Goal: Information Seeking & Learning: Learn about a topic

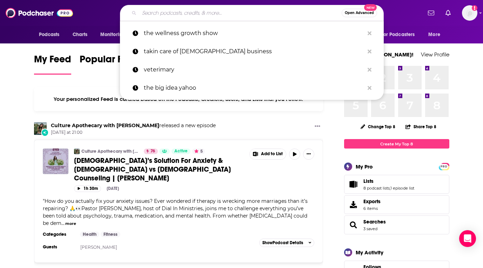
paste input "ALIVE Podcast Network"
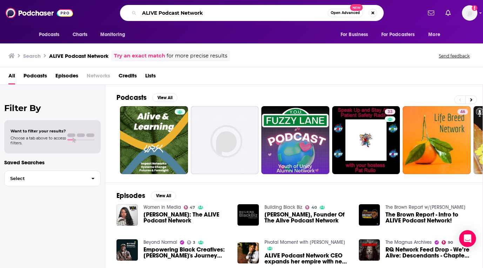
drag, startPoint x: 215, startPoint y: 12, endPoint x: 160, endPoint y: 12, distance: 55.8
click at [160, 12] on input "ALIVE Podcast Network" at bounding box center [233, 12] width 188 height 11
type input "ALIVE"
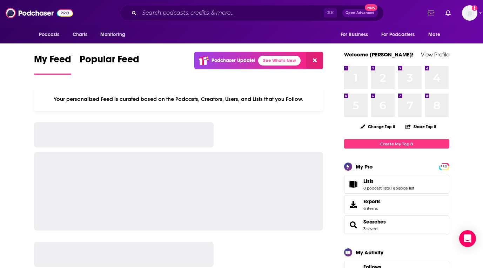
click at [171, 20] on div "⌘ K Open Advanced New" at bounding box center [252, 13] width 264 height 16
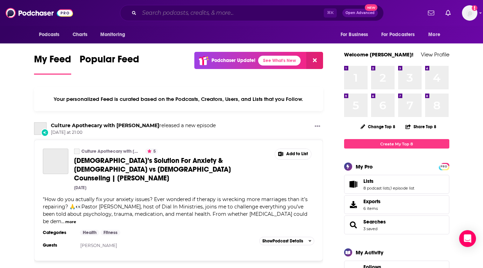
click at [171, 16] on input "Search podcasts, credits, & more..." at bounding box center [231, 12] width 185 height 11
paste input "An Hour of Innovation"
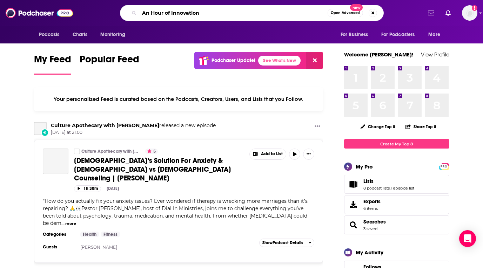
type input "An Hour of Innovation"
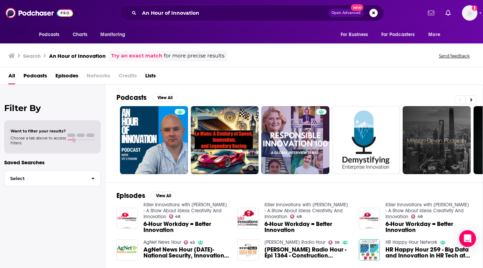
scroll to position [28, 0]
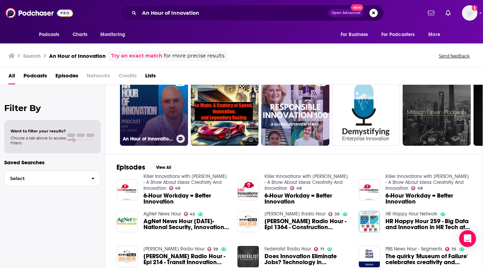
click at [150, 117] on link "An Hour of Innovation with [PERSON_NAME]" at bounding box center [154, 112] width 68 height 68
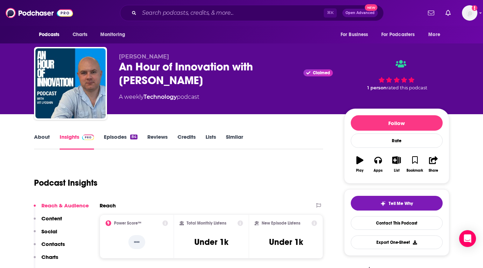
click at [186, 136] on link "Credits" at bounding box center [186, 142] width 18 height 16
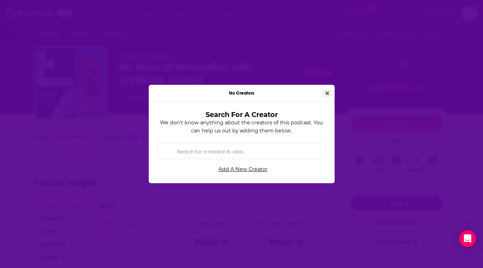
click at [326, 92] on icon "Close" at bounding box center [328, 94] width 4 height 4
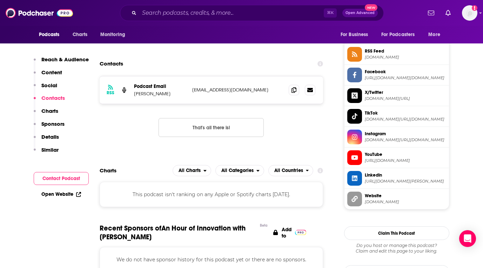
scroll to position [570, 0]
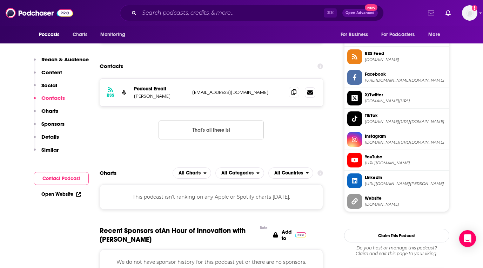
click at [293, 92] on icon at bounding box center [294, 92] width 5 height 6
click at [212, 13] on input "Search podcasts, credits, & more..." at bounding box center [231, 12] width 185 height 11
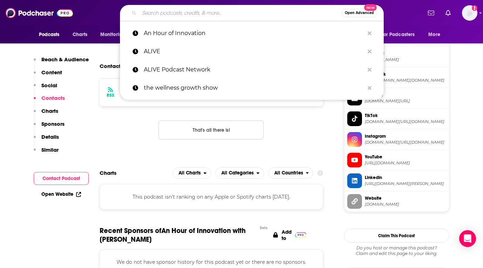
paste input "Awesome Future"
type input "Awesome Future"
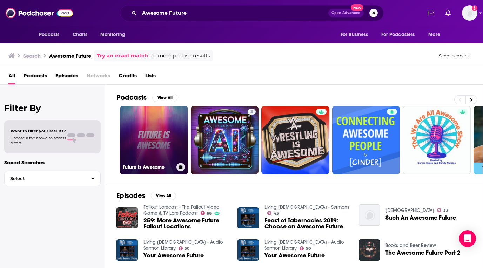
click at [159, 132] on link "Future is Awesome" at bounding box center [154, 140] width 68 height 68
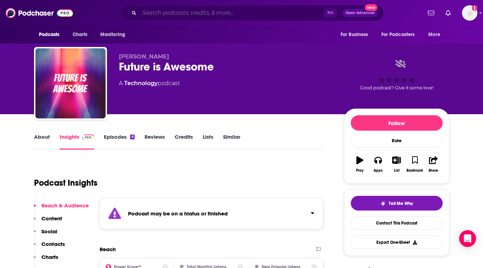
click at [206, 13] on input "Search podcasts, credits, & more..." at bounding box center [231, 12] width 185 height 11
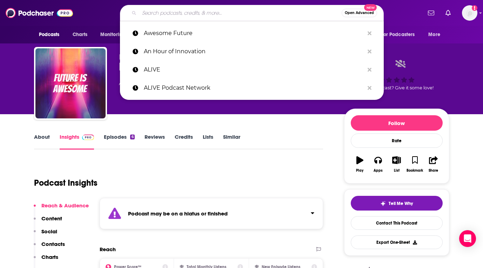
paste input "Bright Spots Ventures"
type input "Bright Spots Ventures"
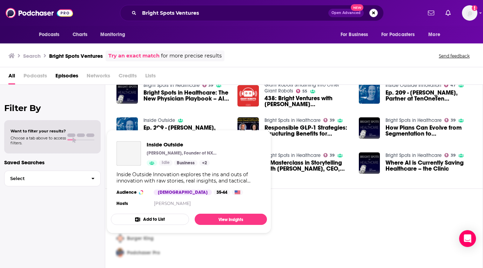
scroll to position [25, 0]
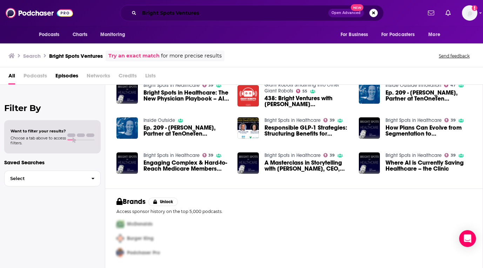
click at [206, 11] on input "Bright Spots Ventures" at bounding box center [233, 12] width 189 height 11
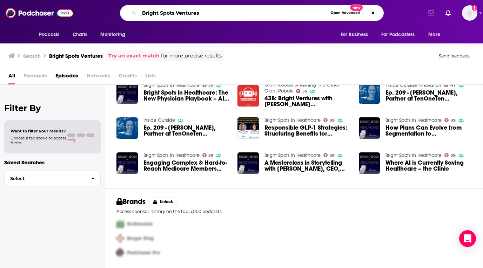
click at [206, 11] on input "Bright Spots Ventures" at bounding box center [233, 12] width 188 height 11
paste input "Delta: HealthTech Innovator"
type input "Delta: HealthTech Innovators"
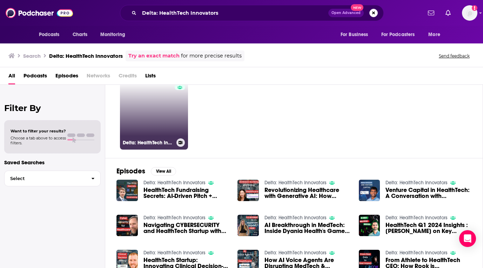
click at [167, 108] on link "Delta: HealthTech Innovators" at bounding box center [154, 116] width 68 height 68
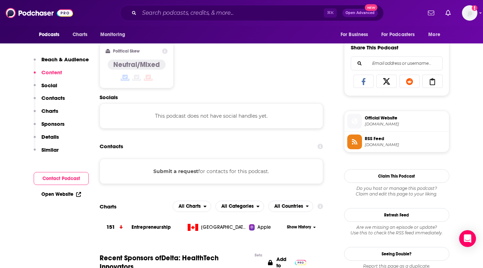
scroll to position [440, 0]
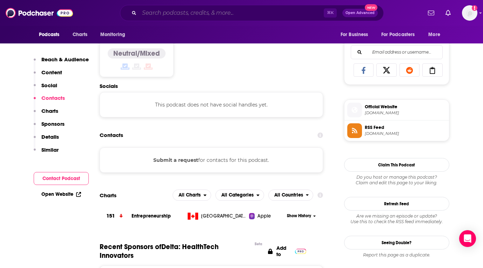
click at [215, 13] on input "Search podcasts, credits, & more..." at bounding box center [231, 12] width 185 height 11
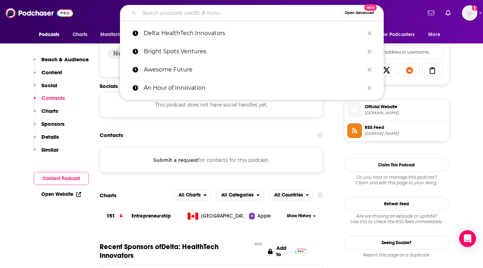
paste input "Digital Health Heavyweights Podcast"
type input "Digital Health Heavyweights Podcast"
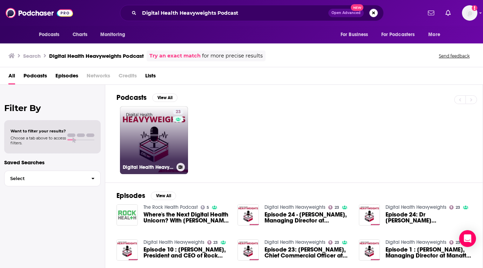
click at [144, 149] on link "23 Digital Health Heavyweights" at bounding box center [154, 140] width 68 height 68
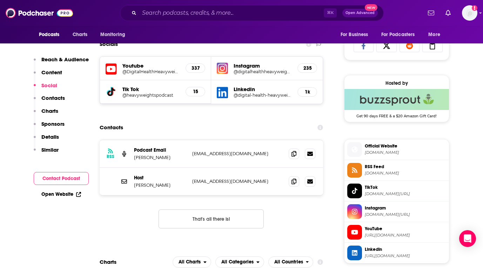
scroll to position [493, 0]
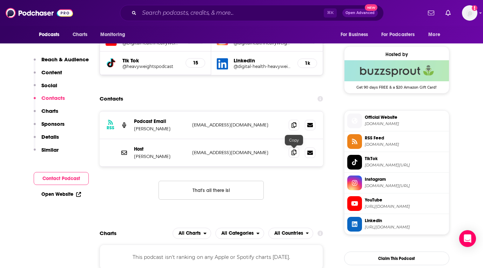
click at [295, 151] on icon at bounding box center [294, 153] width 5 height 6
click at [226, 13] on input "Search podcasts, credits, & more..." at bounding box center [231, 12] width 185 height 11
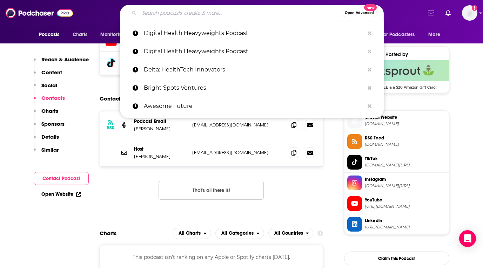
paste input "Digital Health Inside Out"
type input "Digital Health Inside Out"
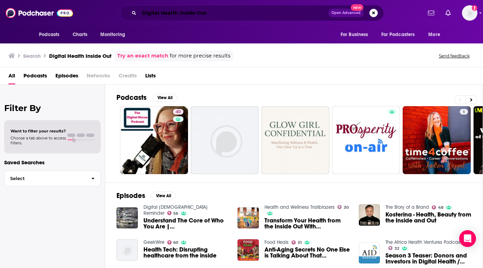
click at [228, 15] on input "Digital Health Inside Out" at bounding box center [233, 12] width 189 height 11
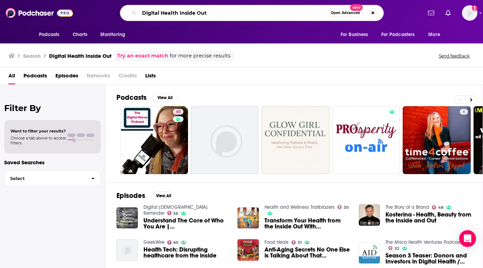
click at [228, 15] on input "Digital Health Inside Out" at bounding box center [233, 12] width 188 height 11
paste input "Talks and HealthIMPACT Live"
type input "Digital Health Talks and HealthIMPACT Live"
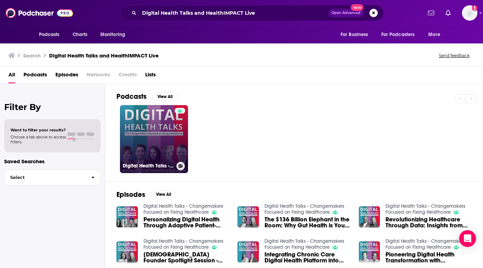
click at [161, 129] on link "Digital Health Talks - Changemakers Focused on Fixing Healthcare" at bounding box center [154, 139] width 68 height 68
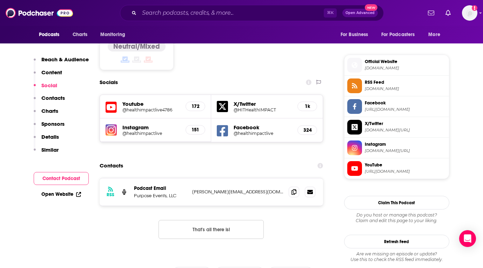
scroll to position [606, 0]
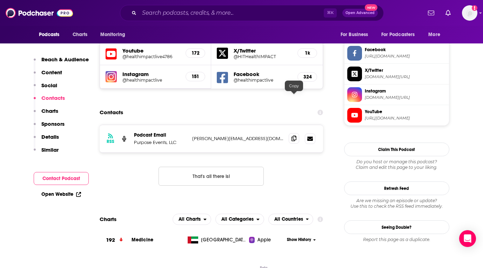
click at [296, 133] on span at bounding box center [294, 138] width 11 height 11
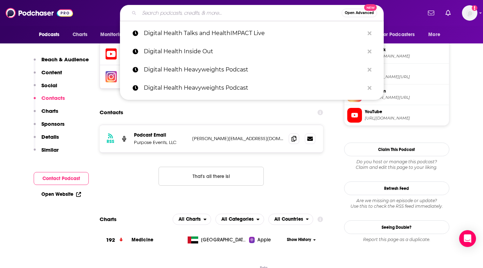
click at [230, 12] on input "Search podcasts, credits, & more..." at bounding box center [240, 12] width 202 height 11
paste input "Digital Social Hour"
type input "Digital Social Hour"
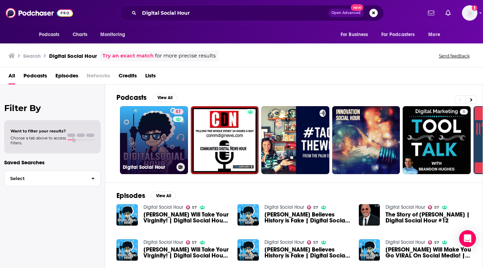
click at [162, 128] on link "57 Digital Social Hour" at bounding box center [154, 140] width 68 height 68
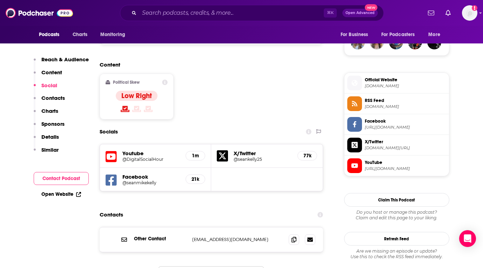
scroll to position [544, 0]
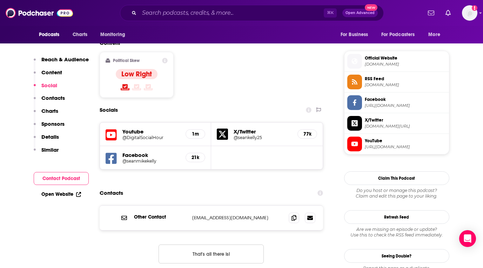
click at [286, 206] on div "Other Contact jenna@digitalsocialhour.com jenna@digitalsocialhour.com" at bounding box center [212, 218] width 224 height 25
click at [291, 213] on span at bounding box center [294, 218] width 11 height 11
click at [208, 0] on div "Podcasts Charts Monitoring ⌘ K Open Advanced New For Business For Podcasters Mo…" at bounding box center [241, 13] width 483 height 26
click at [213, 16] on input "Search podcasts, credits, & more..." at bounding box center [231, 12] width 185 height 11
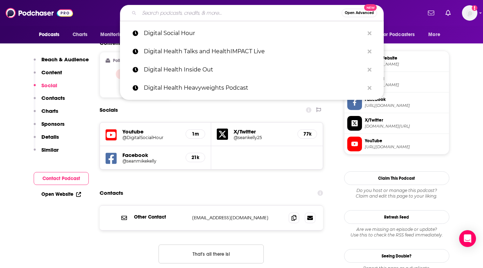
paste input "Fempower Health Podcast"
type input "Fempower Health Podcast"
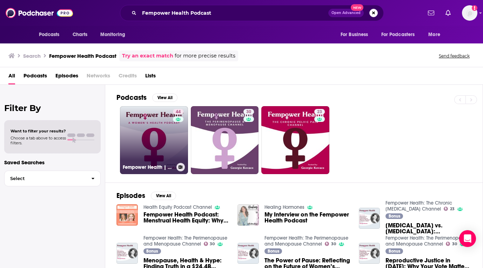
click at [152, 136] on link "44 Fempower Health | A Women's Health Podcast" at bounding box center [154, 140] width 68 height 68
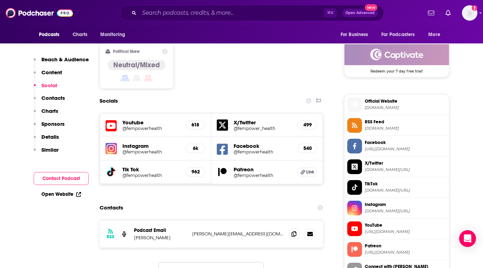
scroll to position [641, 0]
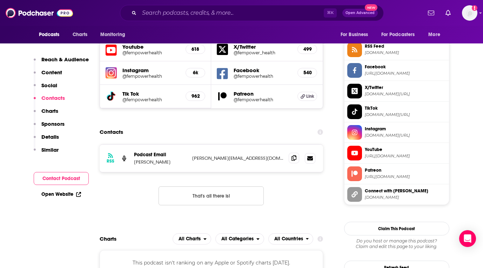
click at [294, 155] on icon at bounding box center [294, 158] width 5 height 6
click at [206, 18] on input "Search podcasts, credits, & more..." at bounding box center [231, 12] width 185 height 11
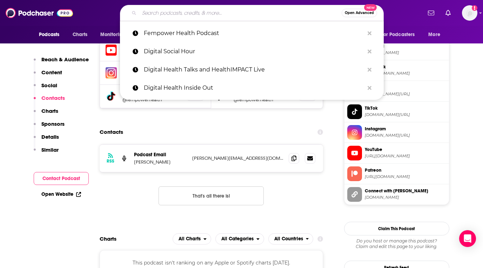
paste input "Future of Care"
type input "Future of Care"
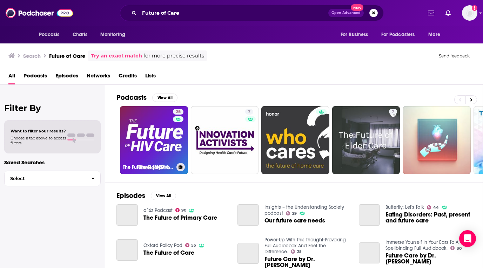
click at [151, 134] on link "25 The Future of HIV Care" at bounding box center [154, 140] width 68 height 68
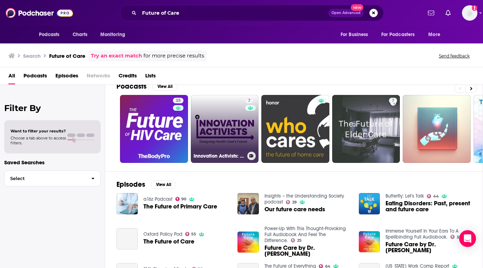
scroll to position [12, 0]
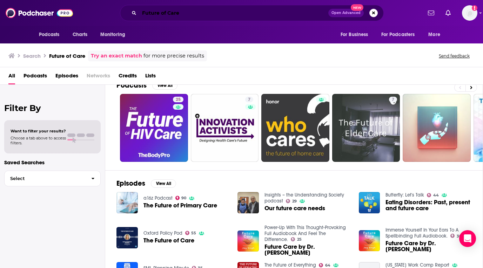
click at [213, 17] on input "Future of Care" at bounding box center [233, 12] width 189 height 11
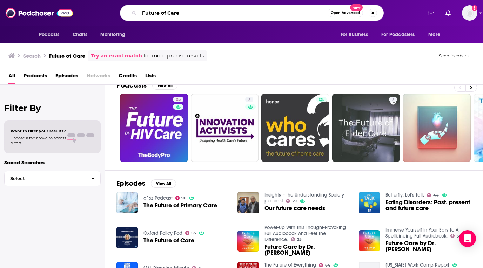
click at [213, 17] on input "Future of Care" at bounding box center [233, 12] width 188 height 11
paste input "Genetics for Healthc"
type input "Genetics for Healthcare"
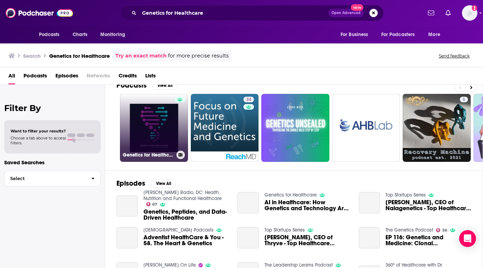
click at [162, 131] on link "Genetics for Healthcare" at bounding box center [154, 128] width 68 height 68
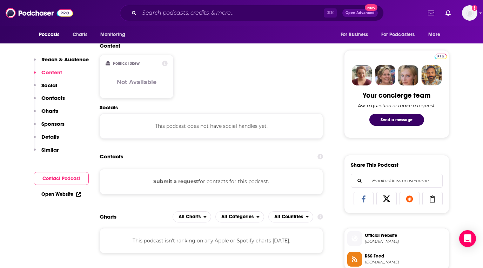
scroll to position [328, 0]
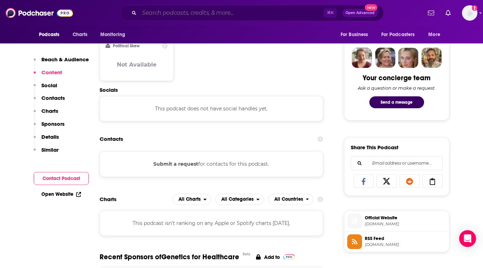
click at [228, 13] on input "Search podcasts, credits, & more..." at bounding box center [231, 12] width 185 height 11
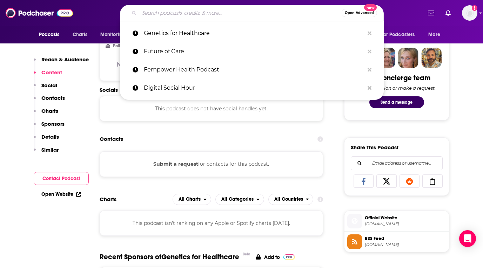
paste input "Halteres Presents"
type input "Halteres Presents"
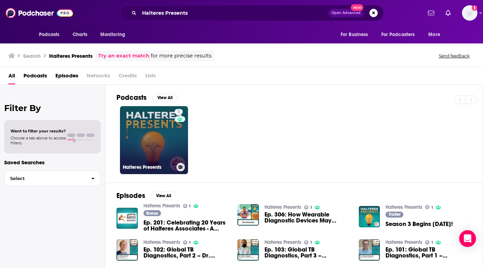
click at [146, 137] on link "1 Halteres Presents" at bounding box center [154, 140] width 68 height 68
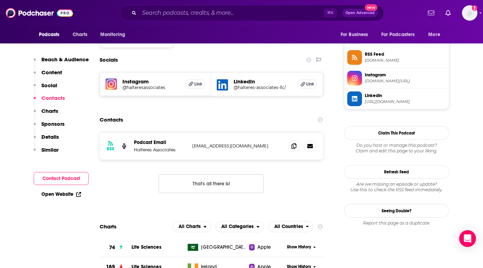
scroll to position [515, 0]
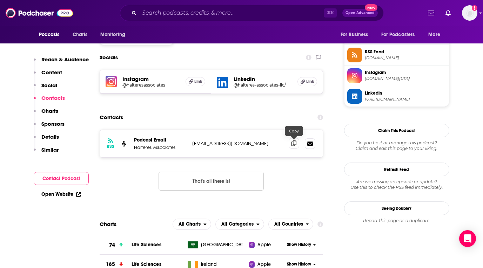
click at [295, 145] on icon at bounding box center [294, 144] width 5 height 6
click at [213, 12] on input "Search podcasts, credits, & more..." at bounding box center [231, 12] width 185 height 11
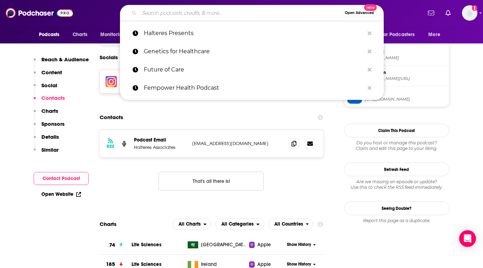
paste input "Health Tech Talk Show"
type input "Health Tech Talk Show"
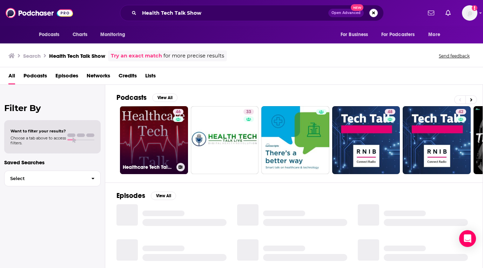
click at [141, 117] on link "46 Healthcare Tech Talk- Exploring how technology can help meet the challenges …" at bounding box center [154, 140] width 68 height 68
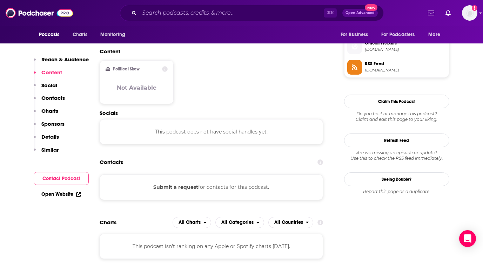
scroll to position [600, 0]
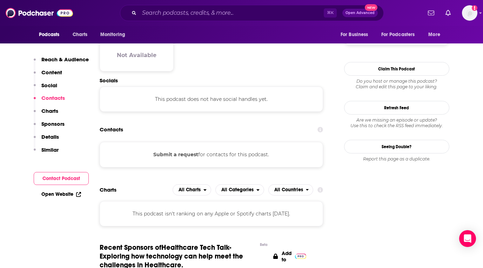
click at [197, 21] on div "Podcasts Charts Monitoring ⌘ K Open Advanced New For Business For Podcasters Mo…" at bounding box center [241, 13] width 483 height 26
click at [196, 14] on input "Search podcasts, credits, & more..." at bounding box center [231, 12] width 185 height 11
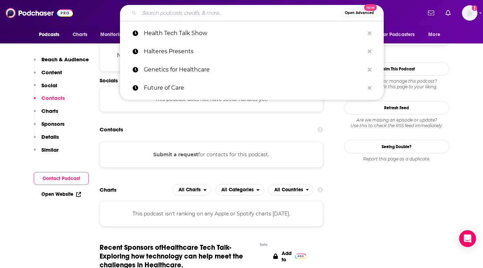
paste input "Healthcare Actually"
type input "Healthcare Actually"
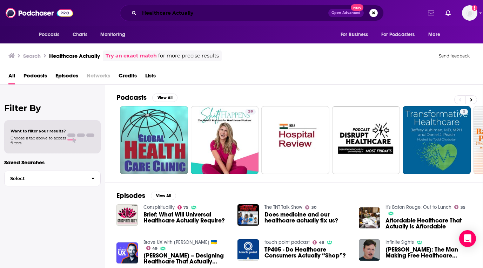
click at [205, 14] on input "Healthcare Actually" at bounding box center [233, 12] width 189 height 11
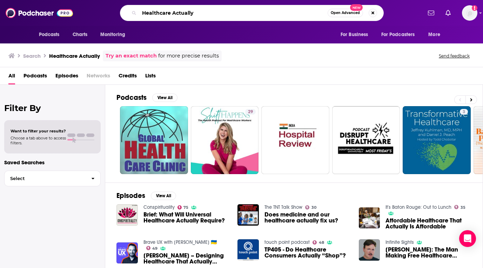
click at [205, 14] on input "Healthcare Actually" at bounding box center [233, 12] width 188 height 11
paste input "Rap Podcast"
type input "Healthcare Rap Podcast"
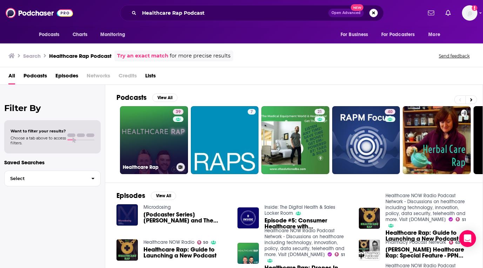
click at [150, 136] on link "39 Healthcare Rap" at bounding box center [154, 140] width 68 height 68
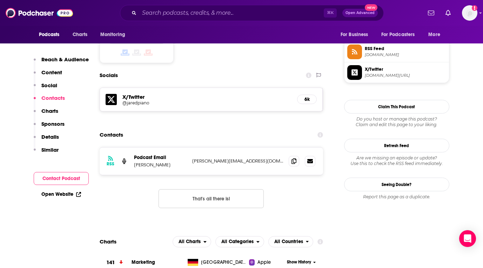
scroll to position [587, 0]
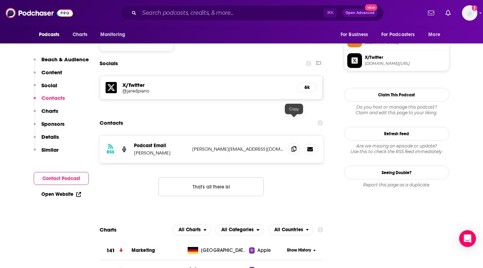
click at [295, 146] on icon at bounding box center [294, 149] width 5 height 6
click at [217, 11] on input "Search podcasts, credits, & more..." at bounding box center [231, 12] width 185 height 11
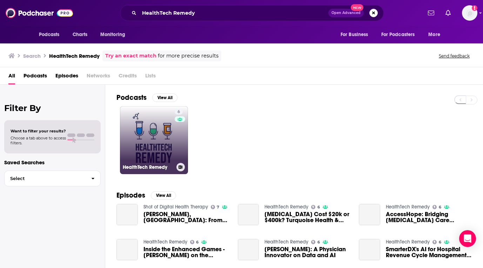
click at [160, 121] on link "6 HealthTech Remedy" at bounding box center [154, 140] width 68 height 68
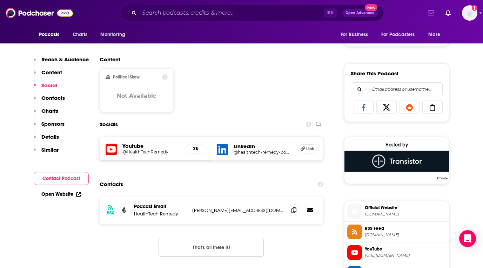
scroll to position [428, 0]
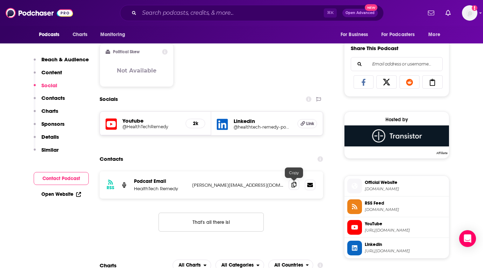
click at [292, 187] on span at bounding box center [294, 185] width 11 height 11
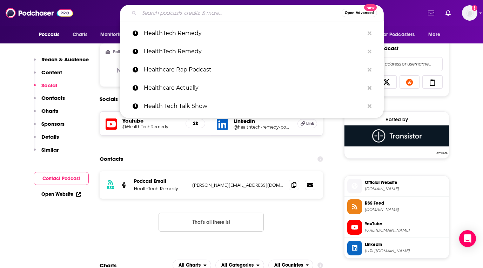
click at [226, 13] on input "Search podcasts, credits, & more..." at bounding box center [240, 12] width 202 height 11
paste input "Hey Doc, Quick Question"
type input "Hey Doc, Quick Question"
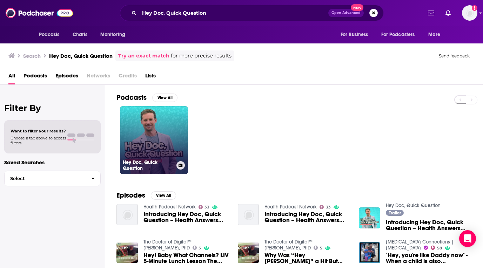
click at [134, 121] on link "Hey Doc, Quick Question" at bounding box center [154, 140] width 68 height 68
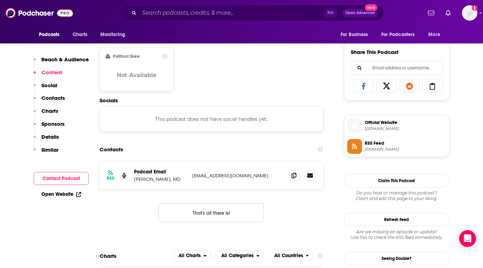
scroll to position [430, 0]
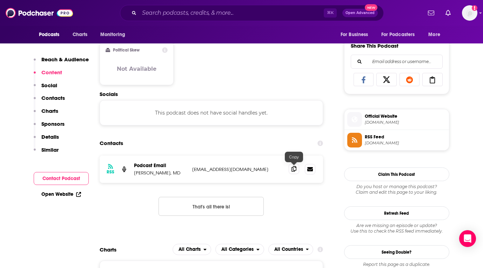
click at [295, 169] on icon at bounding box center [294, 169] width 5 height 6
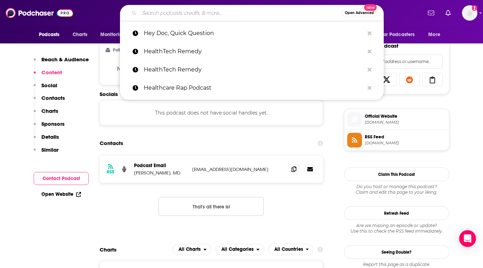
click at [202, 13] on input "Search podcasts, credits, & more..." at bounding box center [240, 12] width 202 height 11
paste input "HIT Like a Girl Pod"
type input "HIT Like a Girl Pod"
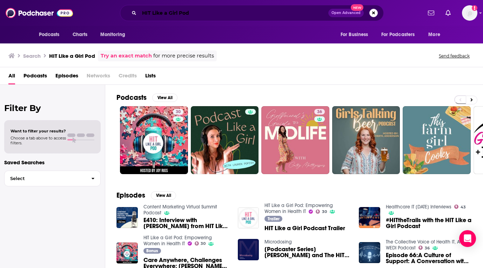
click at [202, 15] on input "HIT Like a Girl Pod" at bounding box center [233, 12] width 189 height 11
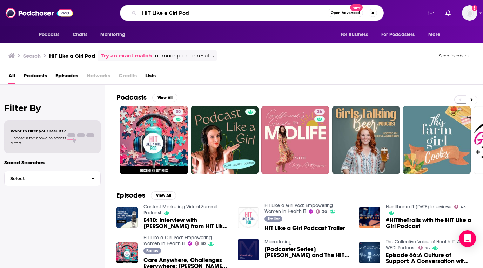
click at [202, 15] on input "HIT Like a Girl Pod" at bounding box center [233, 12] width 188 height 11
paste input "ea With [PERSON_NAME]"
type input "HITea With [PERSON_NAME]"
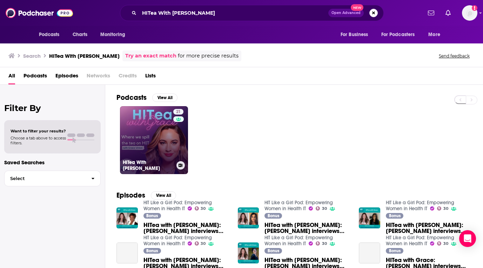
click at [150, 127] on link "21 HITea With [PERSON_NAME]" at bounding box center [154, 140] width 68 height 68
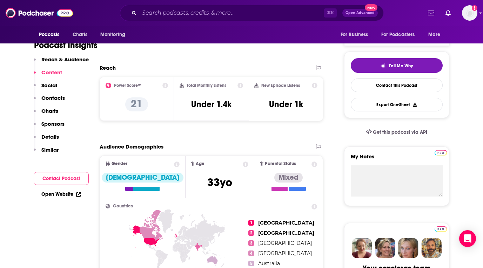
scroll to position [95, 0]
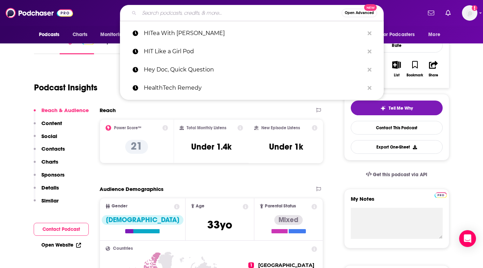
click at [202, 13] on input "Search podcasts, credits, & more..." at bounding box center [240, 12] width 202 height 11
paste input "HITshow"
type input "HITshow"
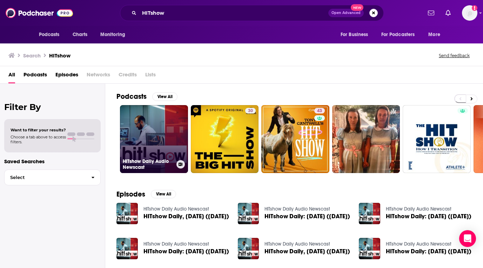
click at [143, 146] on link "HITshow Daily Audio Newscast" at bounding box center [154, 139] width 68 height 68
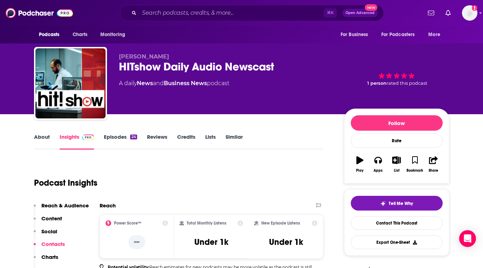
click at [114, 139] on link "Episodes 24" at bounding box center [120, 142] width 33 height 16
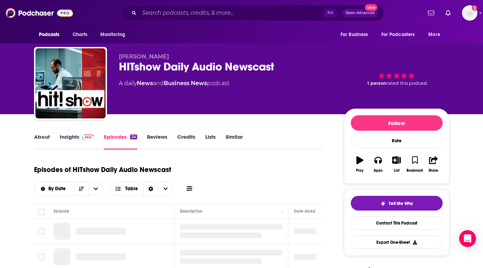
scroll to position [54, 0]
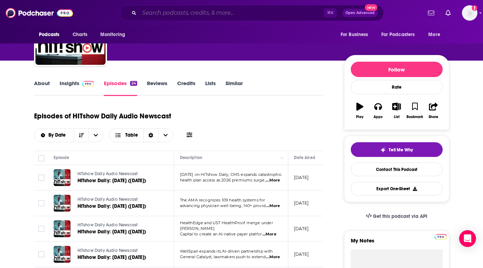
click at [195, 14] on input "Search podcasts, credits, & more..." at bounding box center [231, 12] width 185 height 11
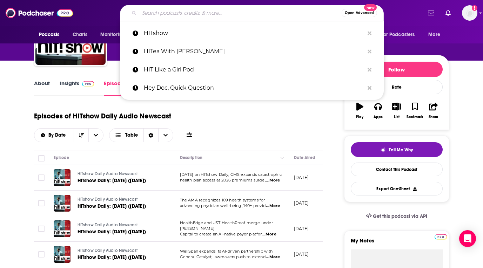
paste input "Man Up Podcast"
type input "Man Up Podcast"
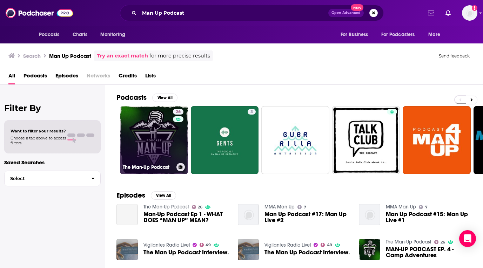
click at [169, 144] on link "26 The Man-Up Podcast" at bounding box center [154, 140] width 68 height 68
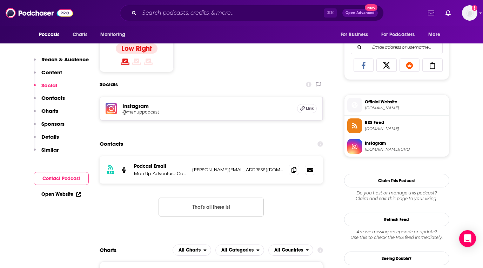
scroll to position [447, 0]
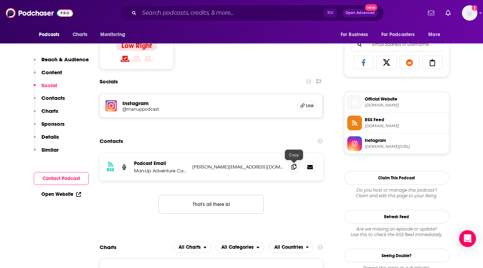
click at [293, 166] on icon at bounding box center [294, 167] width 5 height 6
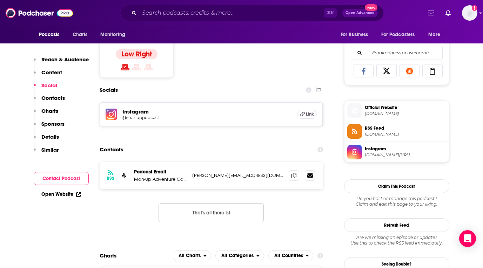
scroll to position [438, 0]
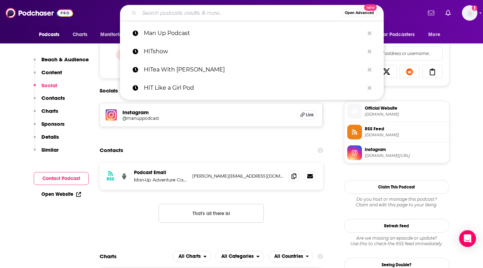
click at [207, 14] on input "Search podcasts, credits, & more..." at bounding box center [240, 12] width 202 height 11
paste input "Motley Health Resources"
type input "Motley Health Resources"
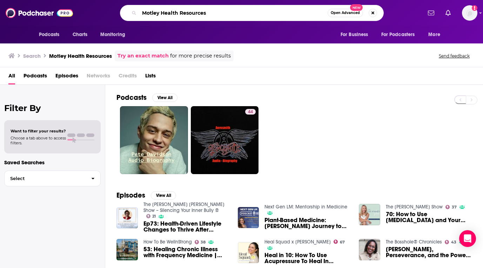
click at [206, 16] on input "Motley Health Resources" at bounding box center [233, 12] width 188 height 11
paste input "Point-of-Care Partner"
type input "Point-of-Care Partners"
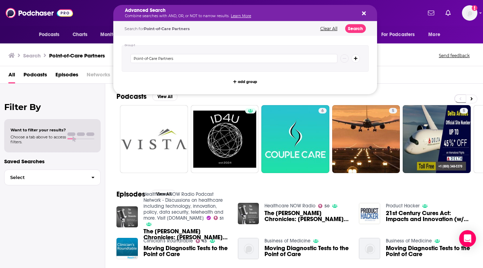
click at [223, 8] on div "Advanced Search Combine searches with AND, OR, or NOT to narrow results. Learn …" at bounding box center [245, 13] width 264 height 16
click at [407, 11] on div "Advanced Search Combine searches with AND, OR, or NOT to narrow results. Learn …" at bounding box center [252, 13] width 340 height 16
click at [260, 14] on div "Advanced Search Combine searches with AND, OR, or NOT to narrow results. Learn …" at bounding box center [239, 13] width 229 height 10
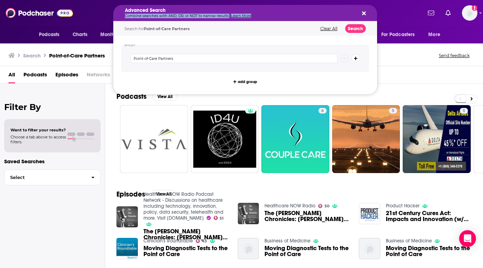
click at [234, 29] on div "Search for Point-of-Care Partners" at bounding box center [219, 29] width 188 height 4
click at [365, 12] on icon "Search podcasts, credits, & more..." at bounding box center [364, 14] width 4 height 6
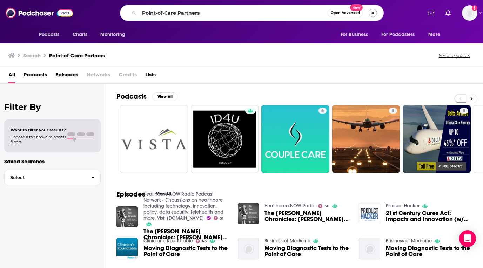
click at [373, 13] on button "Search podcasts, credits, & more..." at bounding box center [373, 13] width 8 height 8
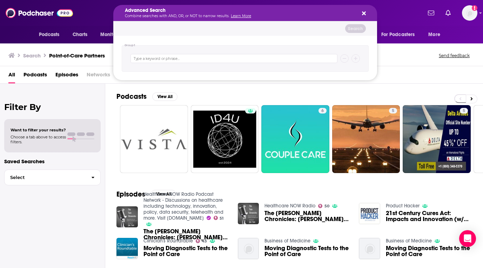
click at [366, 12] on icon "Search podcasts, credits, & more..." at bounding box center [364, 14] width 4 height 4
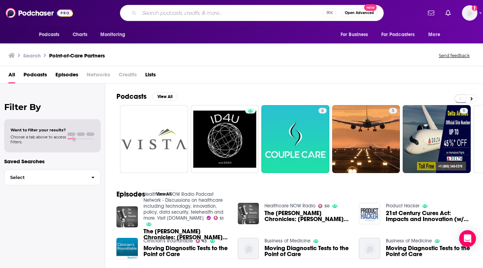
click at [242, 15] on input "Search podcasts, credits, & more..." at bounding box center [231, 12] width 184 height 11
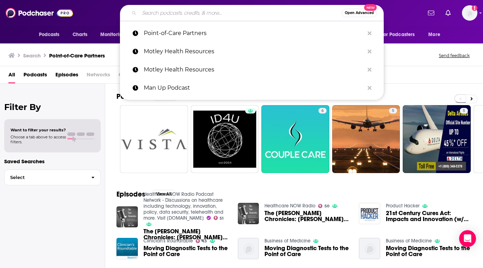
paste input "Point-of-Care Partners"
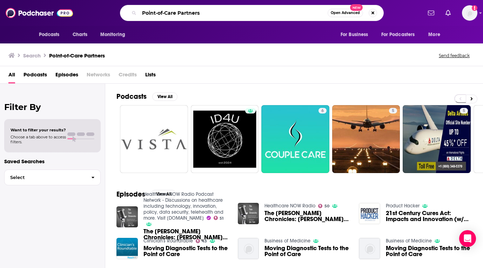
type input "Point-of-Care Partners"
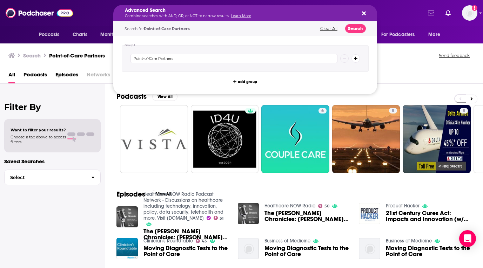
click at [323, 27] on button "Clear All" at bounding box center [328, 28] width 21 height 5
click at [365, 13] on icon "Search podcasts, credits, & more..." at bounding box center [364, 14] width 4 height 4
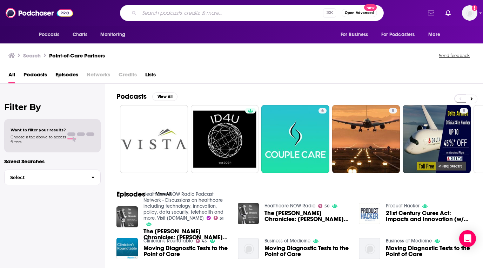
click at [192, 11] on input "Search podcasts, credits, & more..." at bounding box center [231, 12] width 184 height 11
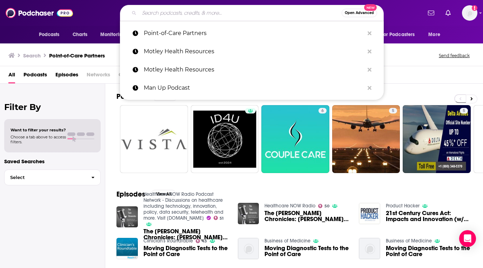
paste input "Point-of-Care Partners"
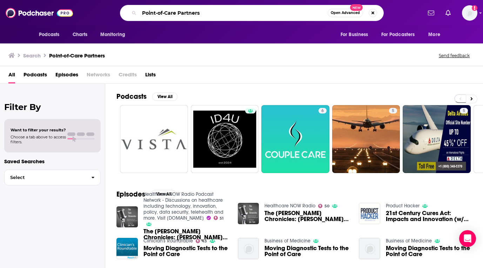
type input "Point-of-Care Partners"
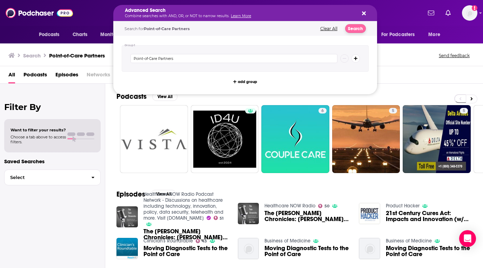
click at [354, 28] on button "Search" at bounding box center [355, 28] width 21 height 9
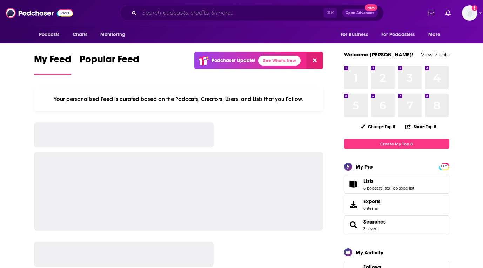
click at [223, 13] on input "Search podcasts, credits, & more..." at bounding box center [231, 12] width 185 height 11
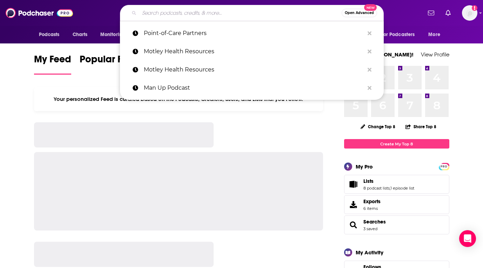
paste input "Risk Never Sleeps"
type input "Risk Never Sleeps"
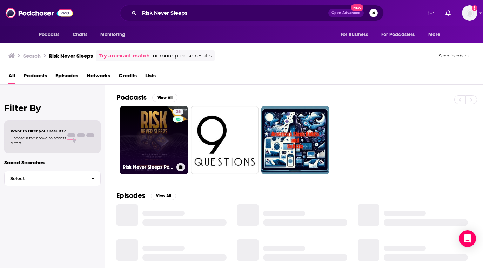
click at [155, 152] on link "25 Risk Never Sleeps Podcast" at bounding box center [154, 140] width 68 height 68
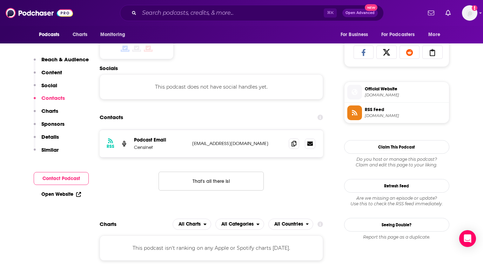
scroll to position [469, 0]
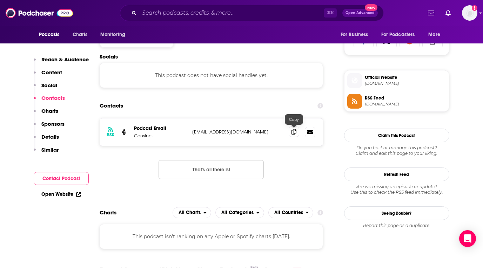
click at [293, 133] on icon at bounding box center [294, 132] width 5 height 6
click at [221, 15] on input "Search podcasts, credits, & more..." at bounding box center [231, 12] width 185 height 11
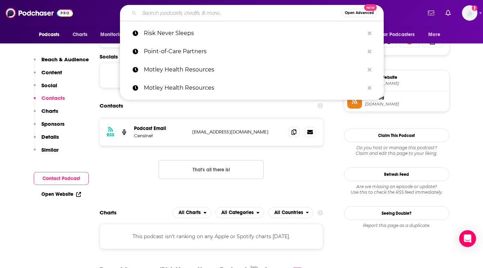
paste input "Scalpels & Spreadsheets"
type input "Scalpels & Spreadsheets"
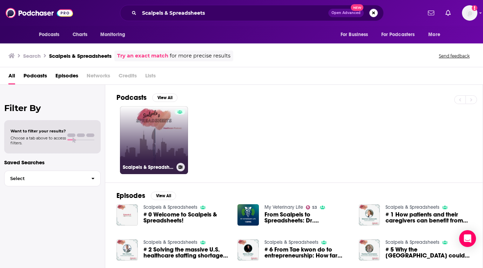
click at [156, 145] on link "Scalpels & Spreadsheets" at bounding box center [154, 140] width 68 height 68
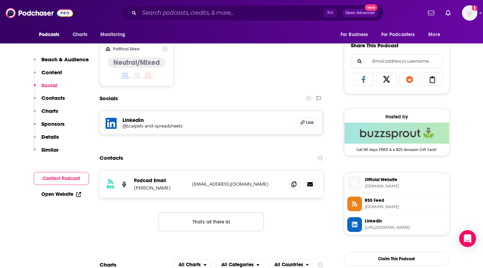
scroll to position [448, 0]
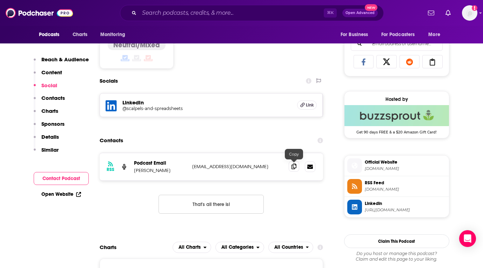
click at [293, 167] on icon at bounding box center [294, 167] width 5 height 6
click at [213, 12] on input "Search podcasts, credits, & more..." at bounding box center [231, 12] width 185 height 11
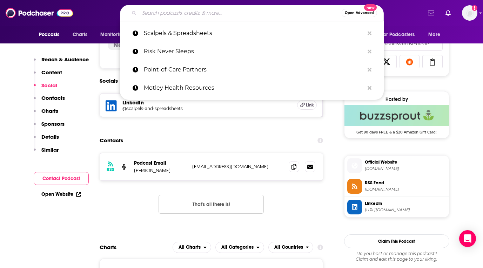
paste input "Slice of Healthcare"
type input "Slice of Healthcare"
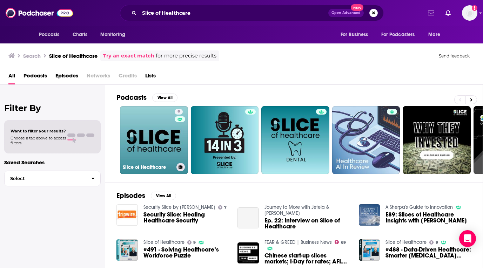
click at [167, 141] on link "9 Slice of Healthcare" at bounding box center [154, 140] width 68 height 68
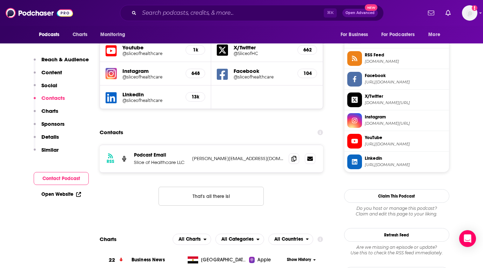
scroll to position [632, 0]
click at [294, 156] on icon at bounding box center [294, 159] width 5 height 6
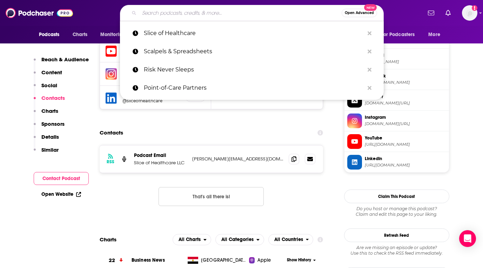
click at [247, 11] on input "Search podcasts, credits, & more..." at bounding box center [240, 12] width 202 height 11
paste input "Tech It to the Limit"
type input "Tech It to the Limit"
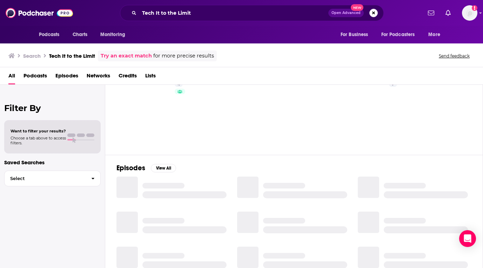
scroll to position [42, 0]
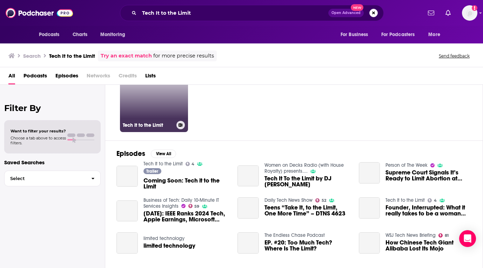
click at [144, 112] on link "4 Tech It to the Limit" at bounding box center [154, 98] width 68 height 68
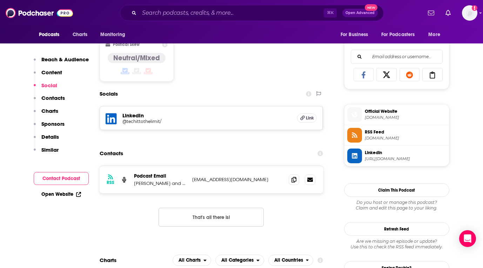
scroll to position [447, 0]
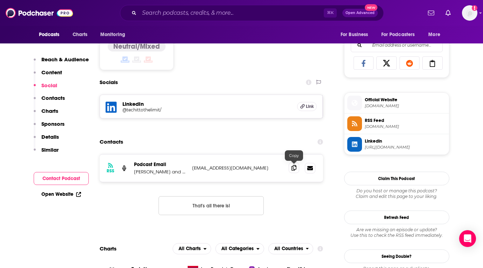
click at [293, 169] on icon at bounding box center [294, 168] width 5 height 6
click at [248, 12] on input "Search podcasts, credits, & more..." at bounding box center [231, 12] width 185 height 11
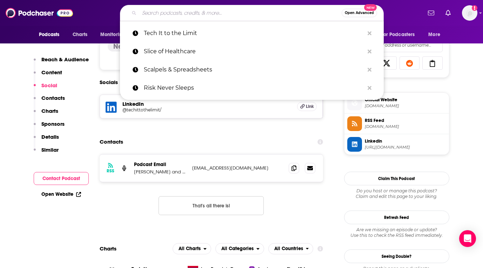
paste input "The Bold Lounge Podcast"
type input "The Bold Lounge Podcast"
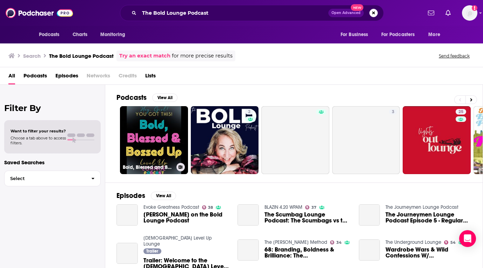
click at [150, 136] on link "Bold, Blessed and Bossed Up: The Level Up Lounge Podcast" at bounding box center [154, 140] width 68 height 68
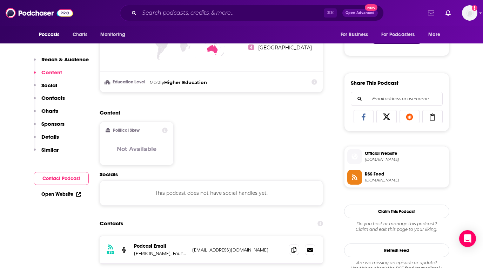
scroll to position [394, 0]
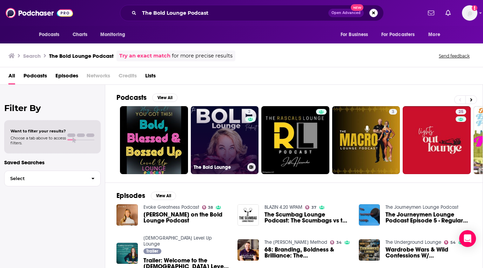
click at [233, 131] on link "2 The Bold Lounge" at bounding box center [225, 140] width 68 height 68
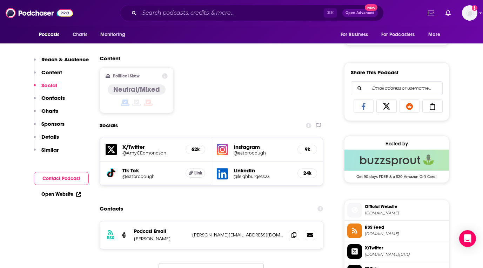
scroll to position [455, 0]
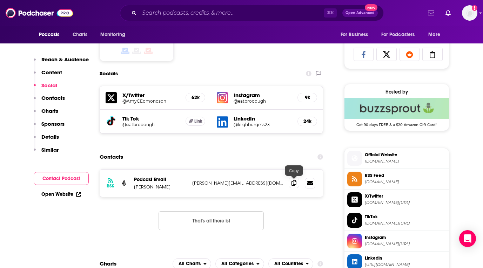
click at [291, 186] on span at bounding box center [294, 183] width 11 height 11
click at [227, 15] on input "Search podcasts, credits, & more..." at bounding box center [231, 12] width 185 height 11
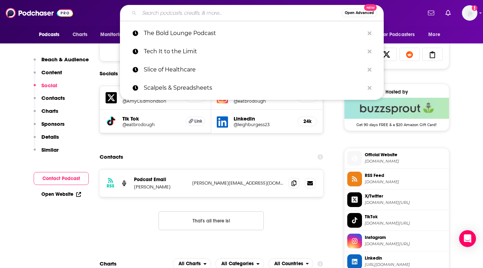
paste input "THE BUZZ PODCAST"
type input "THE BUZZ PODCAST"
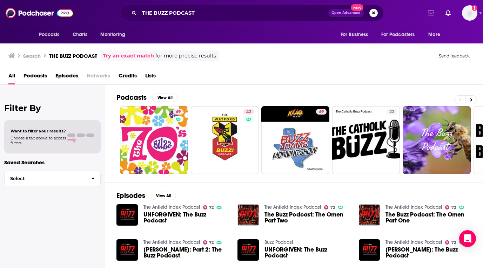
click at [242, 6] on div "THE BUZZ PODCAST Open Advanced New" at bounding box center [252, 13] width 264 height 16
click at [237, 12] on input "THE BUZZ PODCAST" at bounding box center [233, 12] width 189 height 11
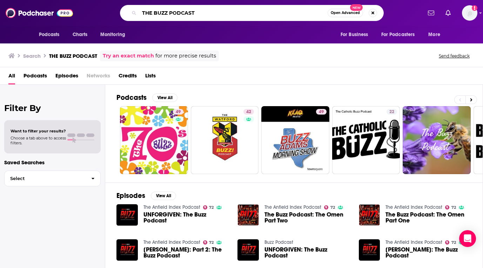
click at [237, 12] on input "THE BUZZ PODCAST" at bounding box center [233, 12] width 188 height 11
paste input "he Futurist"
type input "The Futurist"
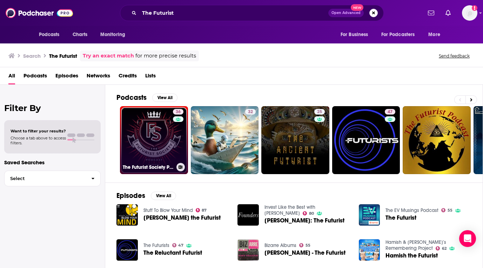
click at [167, 142] on link "36 The Futurist Society Podcast" at bounding box center [154, 140] width 68 height 68
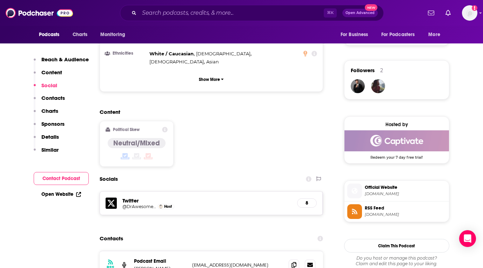
scroll to position [563, 0]
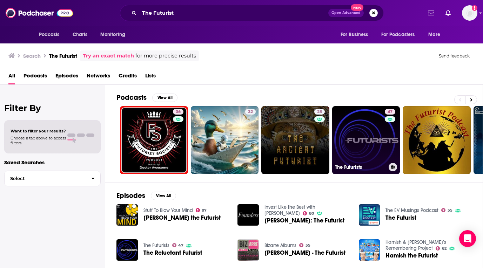
click at [380, 143] on link "47 The Futurists" at bounding box center [366, 140] width 68 height 68
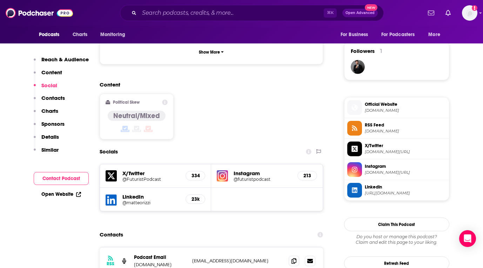
scroll to position [498, 0]
click at [292, 255] on span at bounding box center [294, 260] width 11 height 11
click at [227, 10] on input "Search podcasts, credits, & more..." at bounding box center [231, 12] width 185 height 11
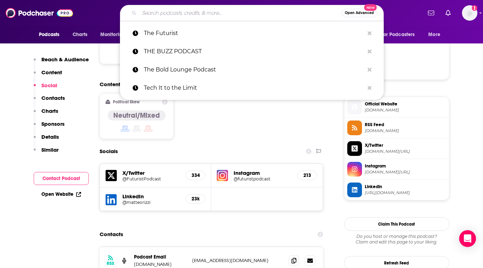
paste input "The Gist Healthcare Podcast"
type input "The Gist Healthcare Podcast"
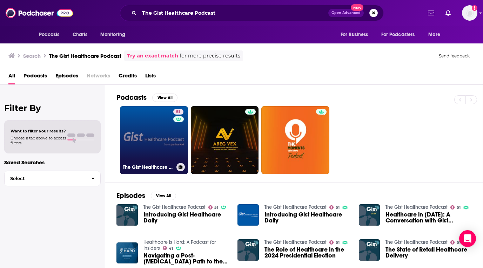
click at [155, 147] on link "51 The Gist Healthcare Podcast" at bounding box center [154, 140] width 68 height 68
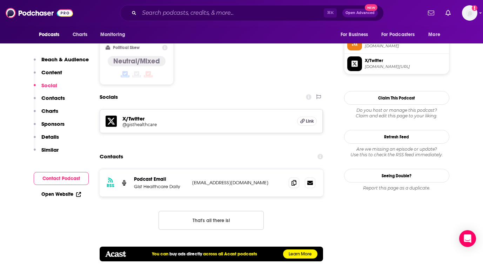
scroll to position [612, 0]
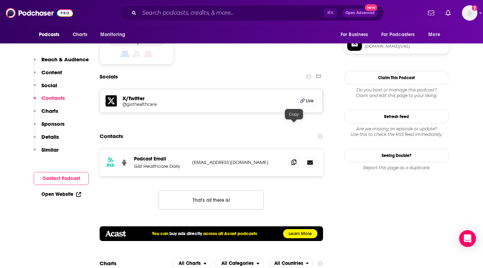
click at [292, 160] on icon at bounding box center [294, 163] width 5 height 6
click at [229, 13] on input "Search podcasts, credits, & more..." at bounding box center [231, 12] width 185 height 11
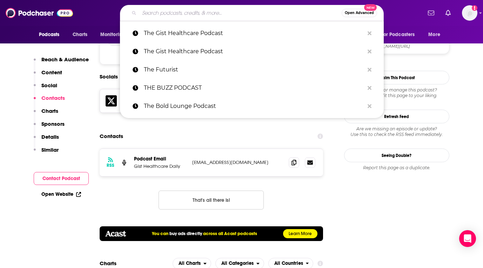
paste input "The Health Curve Podcast"
type input "The Health Curve Podcast"
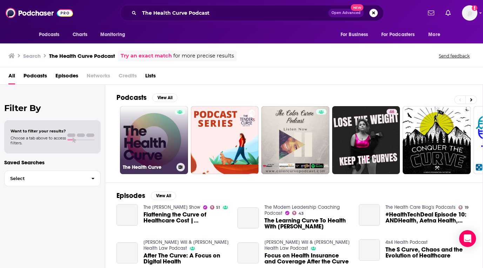
click at [156, 145] on link "The Health Curve" at bounding box center [154, 140] width 68 height 68
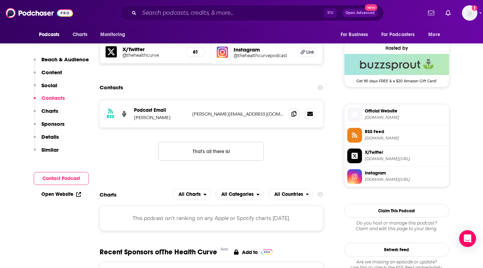
scroll to position [453, 0]
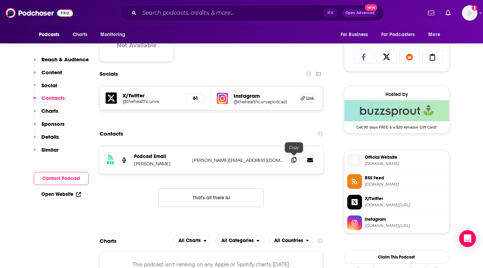
click at [293, 161] on icon at bounding box center [294, 160] width 5 height 6
click at [241, 11] on input "Search podcasts, credits, & more..." at bounding box center [231, 12] width 185 height 11
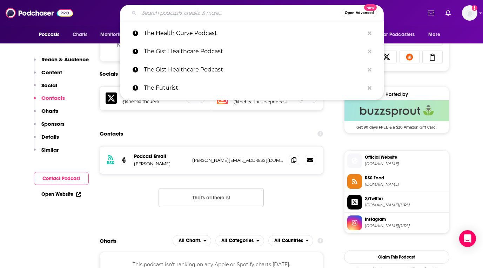
paste input "The Smart Care Team Spotlight"
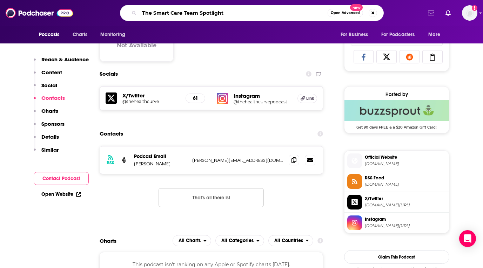
type input "The Smart Care Team Spotlight"
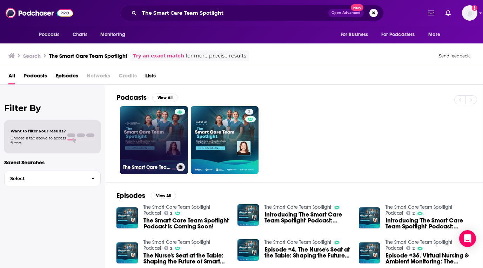
click at [147, 151] on link "The Smart Care Team Spotlight" at bounding box center [154, 140] width 68 height 68
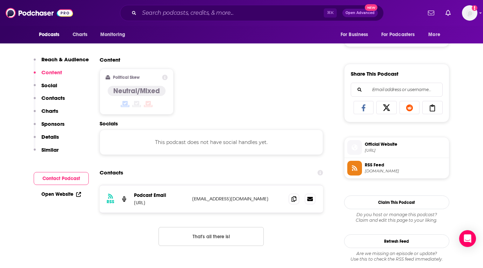
scroll to position [429, 0]
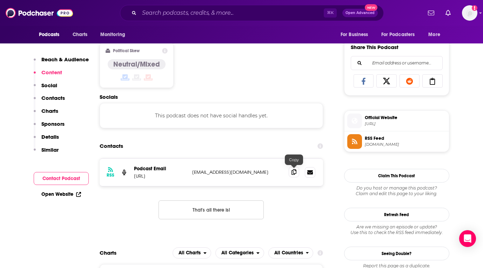
click at [295, 174] on icon at bounding box center [294, 172] width 5 height 6
click at [231, 16] on input "Search podcasts, credits, & more..." at bounding box center [231, 12] width 185 height 11
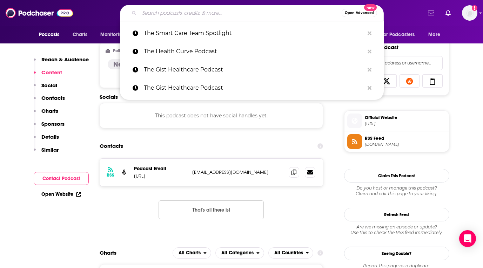
paste input "This Just In Radio Show"
type input "This Just In Radio Show"
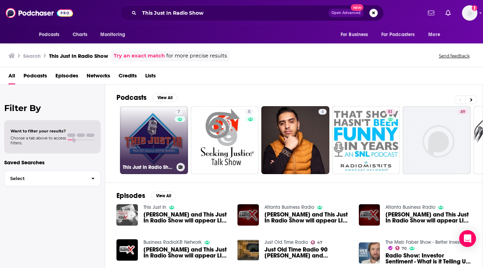
click at [148, 123] on link "7 This Just In Radio Show" at bounding box center [154, 140] width 68 height 68
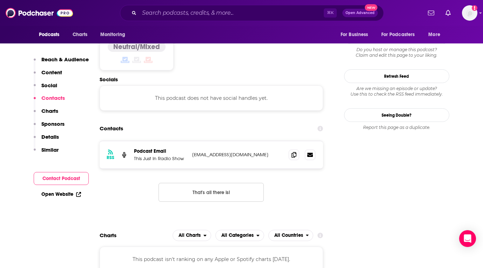
scroll to position [570, 0]
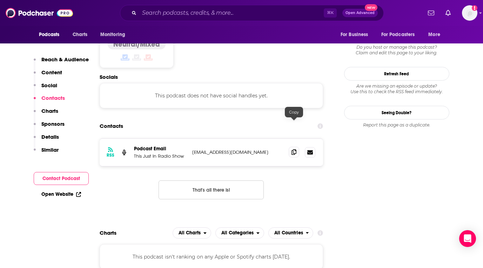
click at [292, 149] on icon at bounding box center [294, 152] width 5 height 6
click at [258, 1] on div "Podcasts Charts Monitoring ⌘ K Open Advanced New For Business For Podcasters Mo…" at bounding box center [241, 13] width 483 height 26
